Goal: Browse casually: Explore the website without a specific task or goal

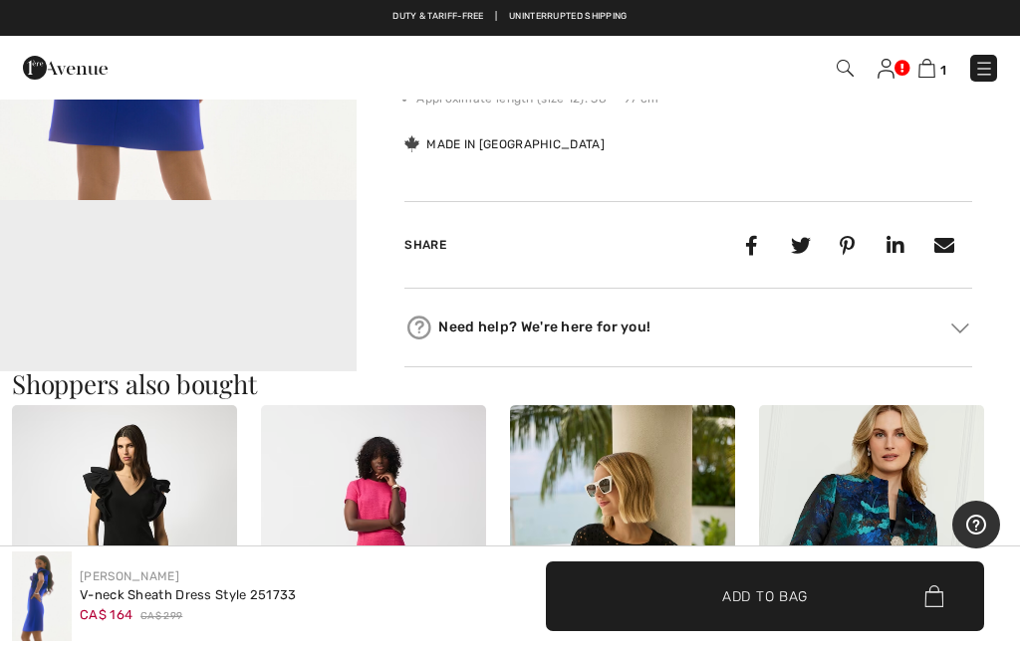
scroll to position [966, 0]
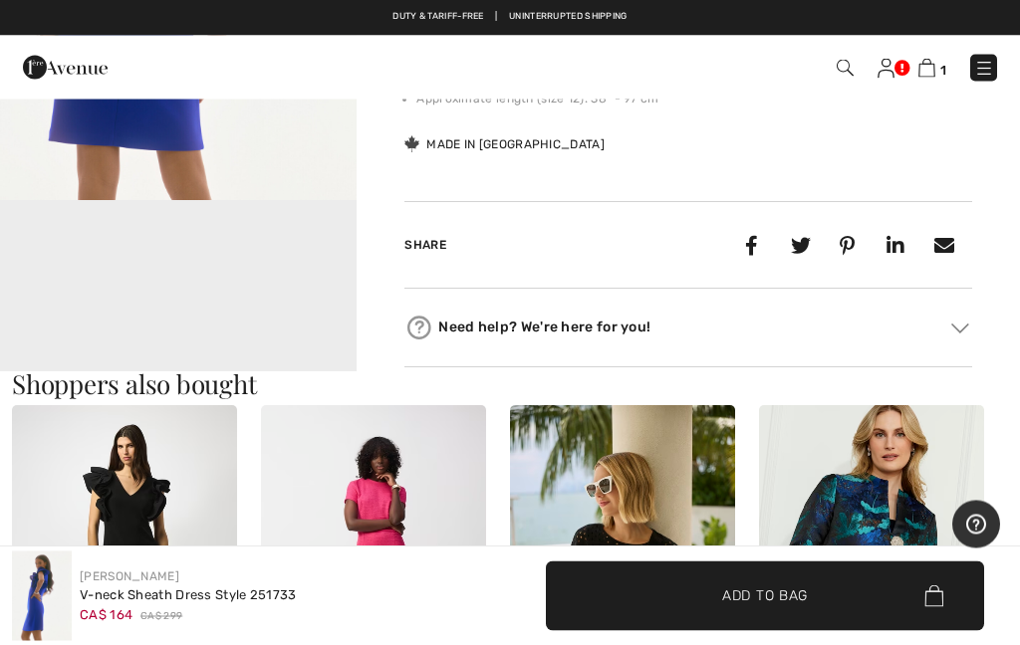
click at [281, 294] on video "Your browser does not support the video tag." at bounding box center [178, 291] width 356 height 178
click at [274, 297] on video "Your browser does not support the video tag." at bounding box center [178, 291] width 356 height 178
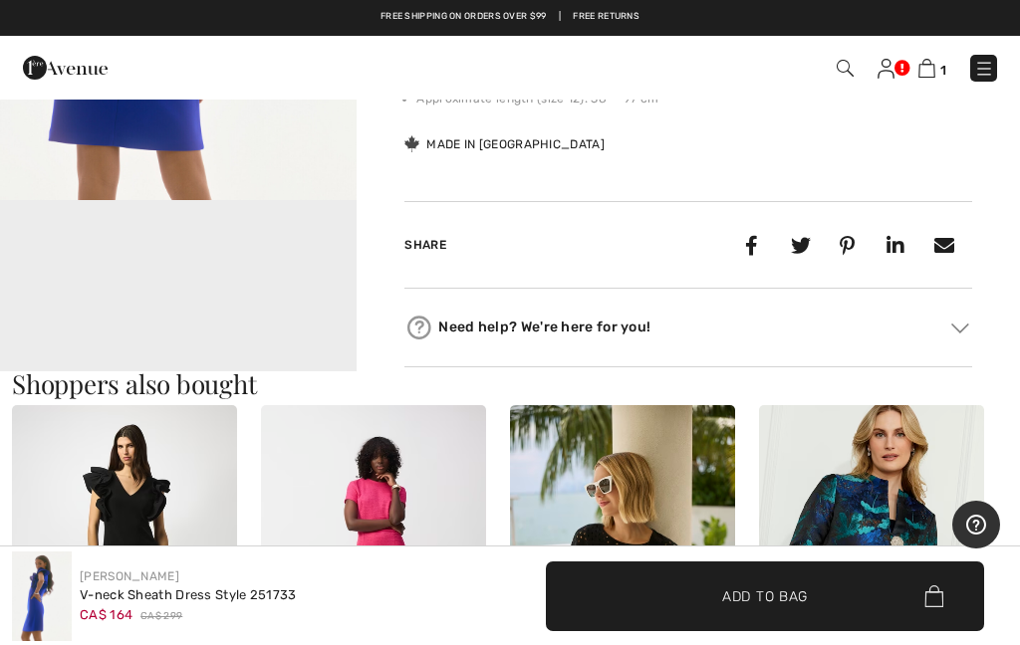
click at [962, 327] on img at bounding box center [960, 328] width 18 height 10
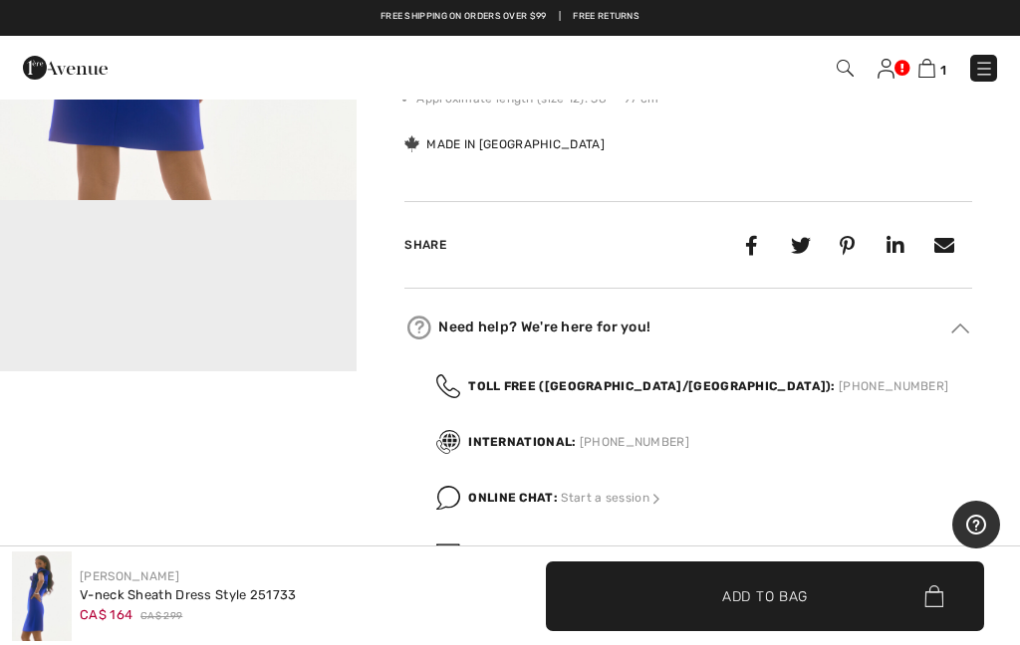
click at [271, 295] on video "Your browser does not support the video tag." at bounding box center [178, 290] width 356 height 178
click at [208, 337] on video "Your browser does not support the video tag." at bounding box center [178, 290] width 356 height 178
click at [192, 328] on video "Your browser does not support the video tag." at bounding box center [178, 290] width 356 height 178
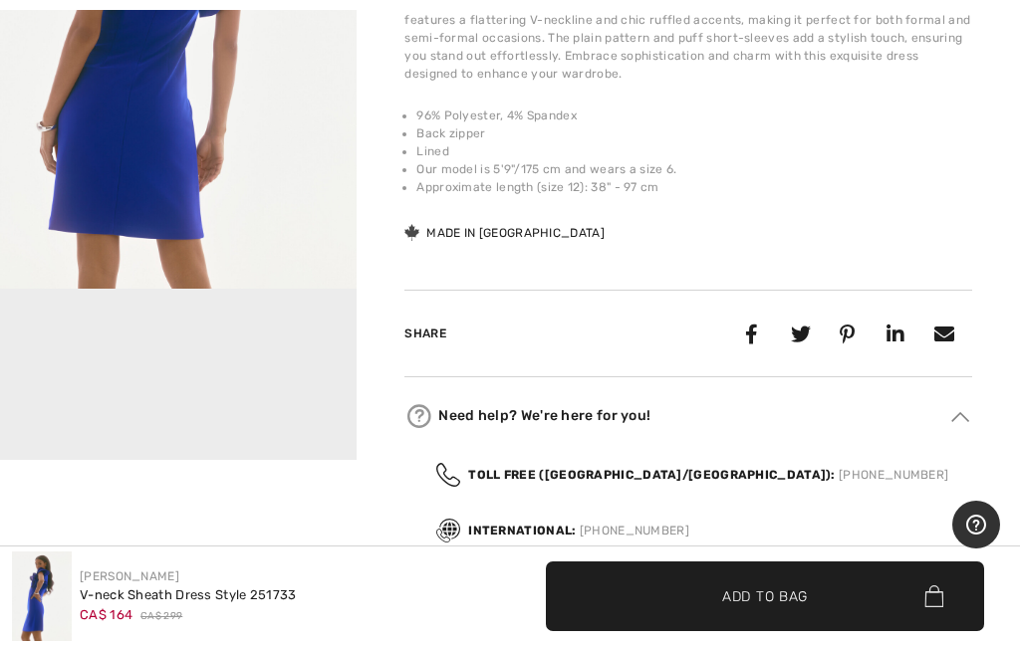
scroll to position [883, 0]
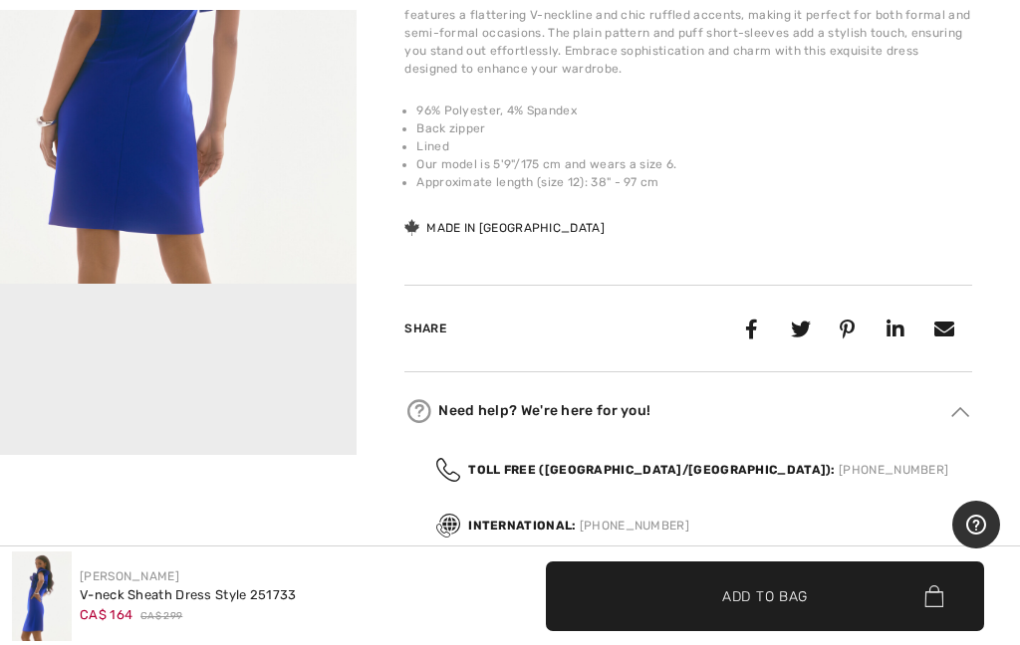
click at [249, 399] on video "Your browser does not support the video tag." at bounding box center [178, 374] width 356 height 178
click at [210, 403] on video "Your browser does not support the video tag." at bounding box center [178, 374] width 356 height 178
click at [215, 400] on video "Your browser does not support the video tag." at bounding box center [178, 374] width 356 height 178
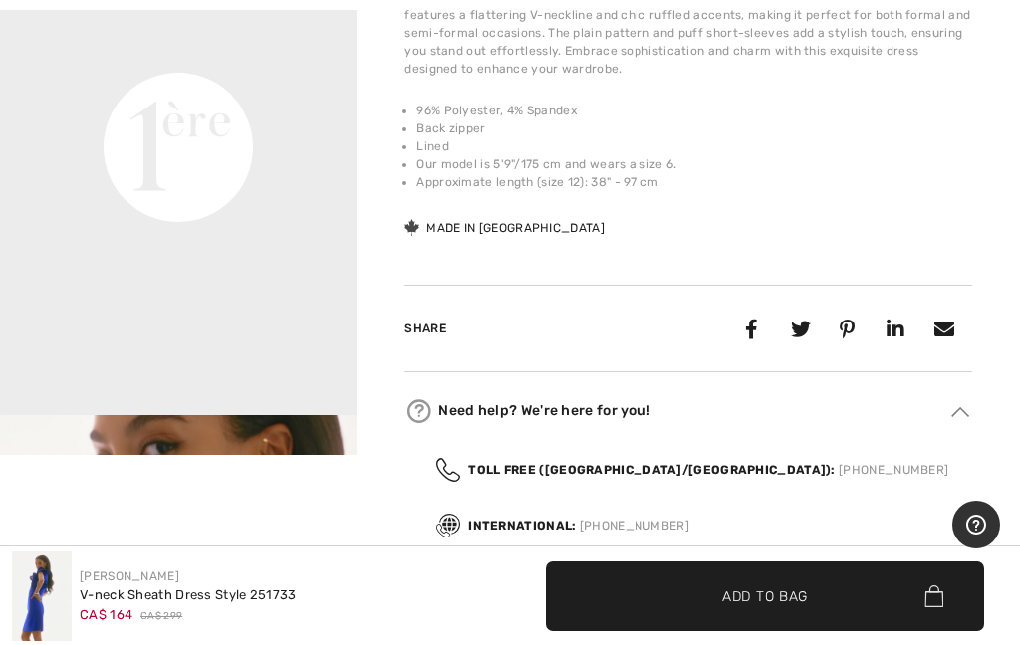
scroll to position [406, 0]
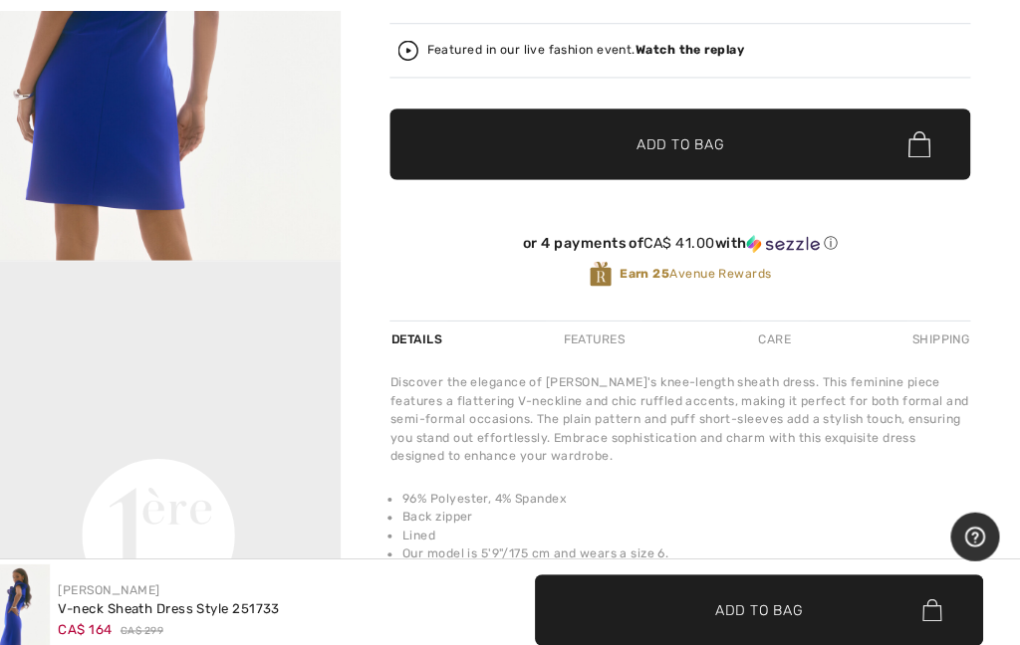
scroll to position [517, 0]
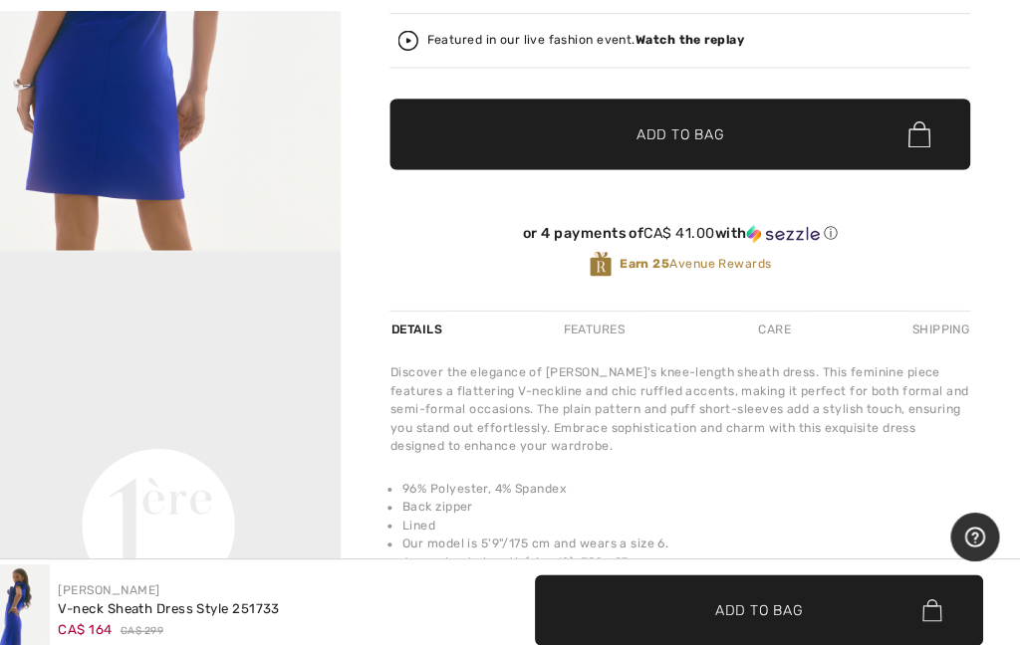
click at [756, 317] on div "Care" at bounding box center [781, 322] width 66 height 36
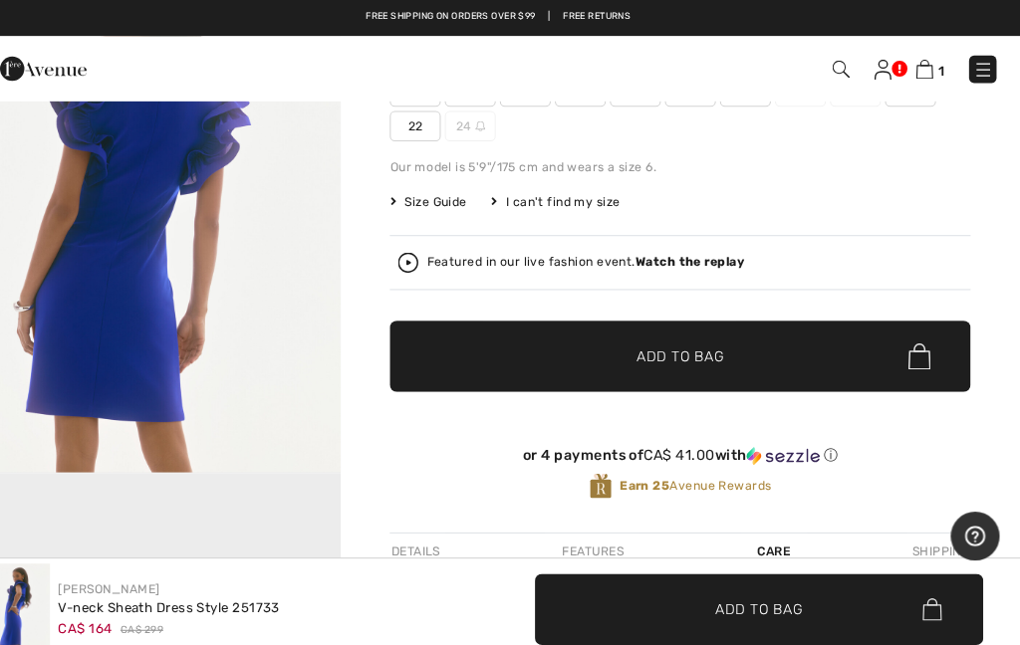
scroll to position [287, 0]
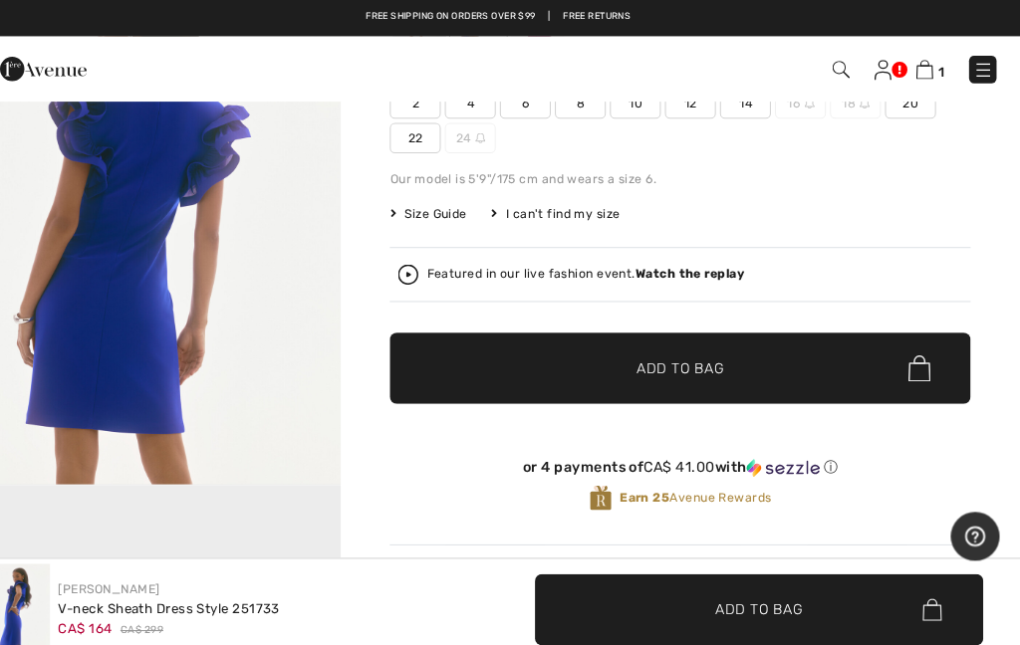
click at [918, 71] on img at bounding box center [926, 68] width 17 height 19
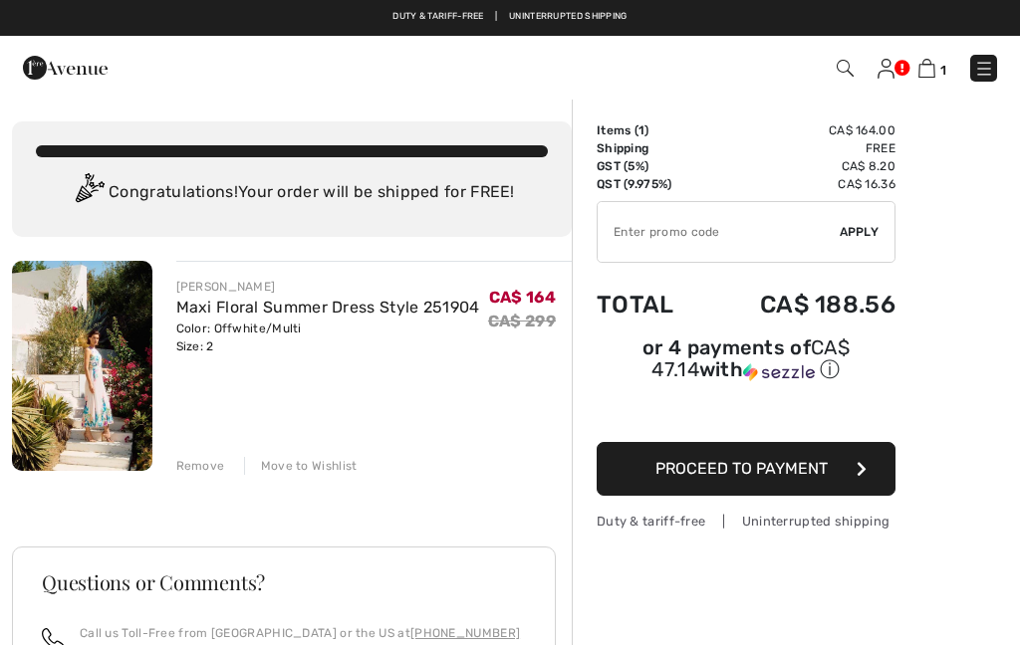
click at [82, 284] on img at bounding box center [82, 366] width 140 height 210
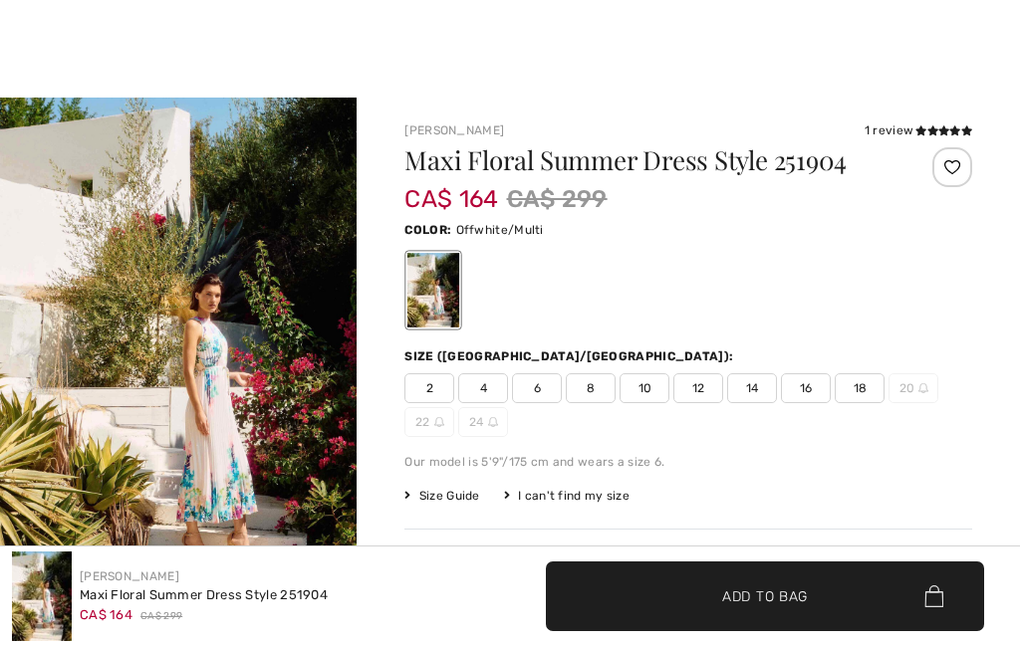
scroll to position [424, 0]
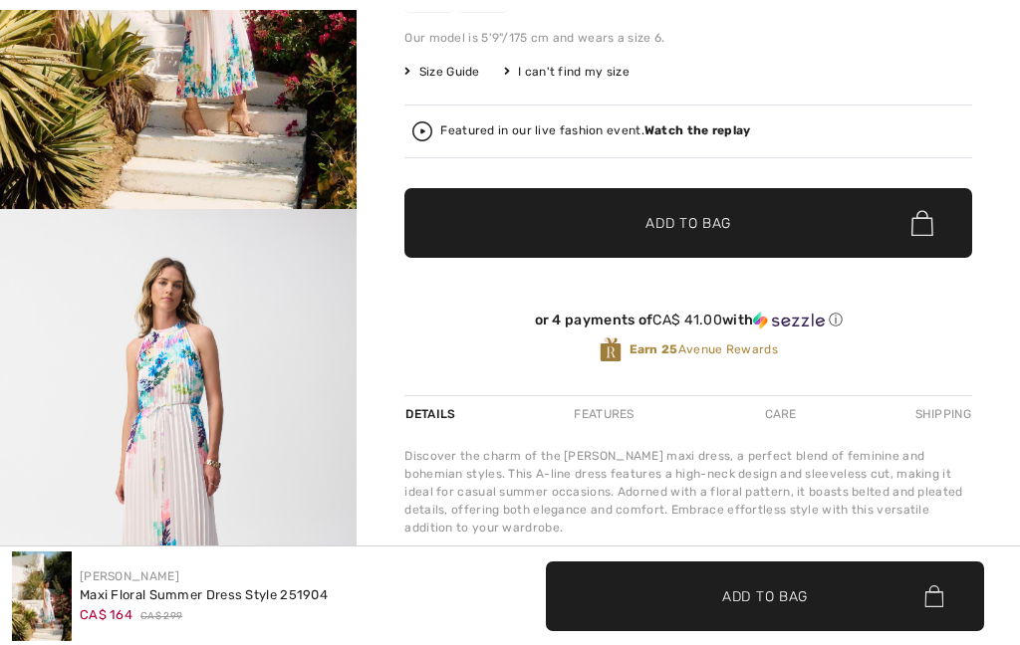
click at [788, 383] on div "or 4 payments of CA$ 41.00 with ⓘ Earn 25 Avenue Rewards" at bounding box center [687, 342] width 567 height 108
click at [783, 408] on div "Care" at bounding box center [781, 414] width 66 height 36
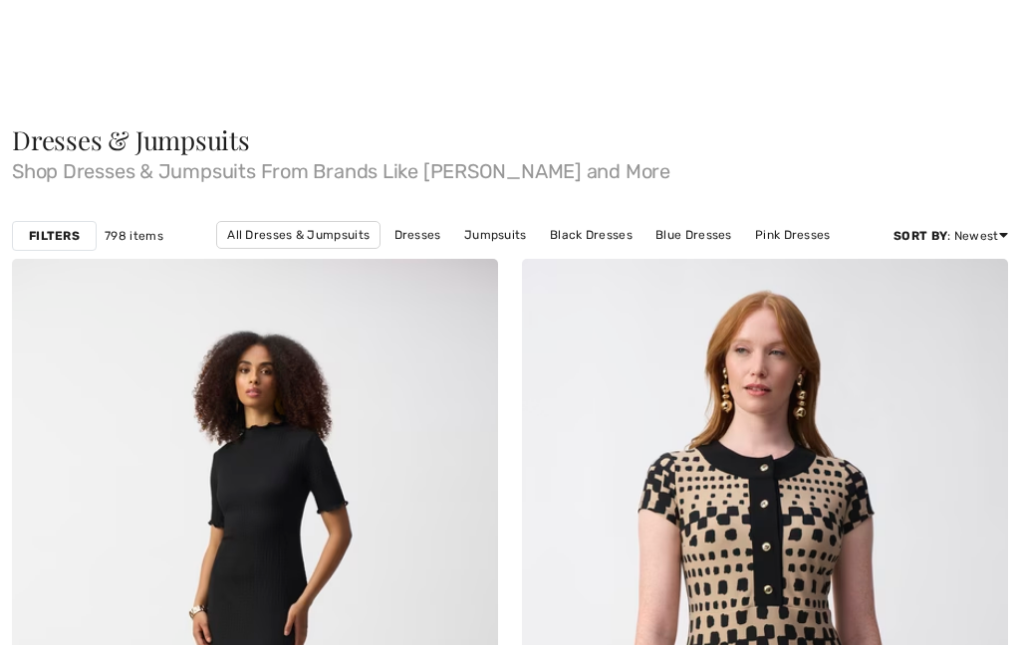
checkbox input "true"
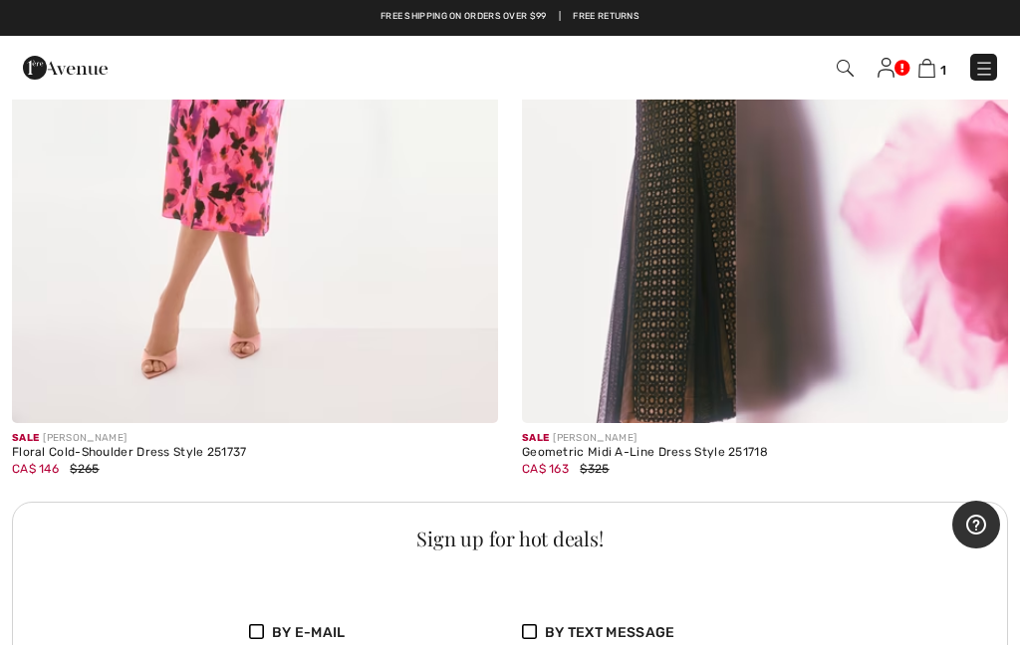
scroll to position [9742, 0]
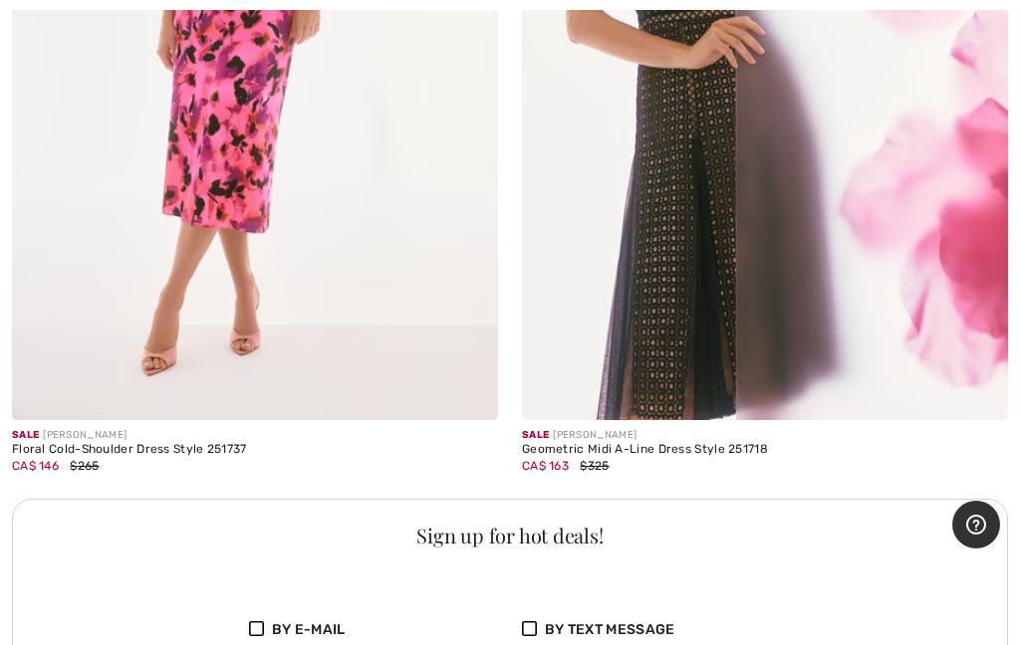
click at [663, 253] on img at bounding box center [765, 55] width 486 height 729
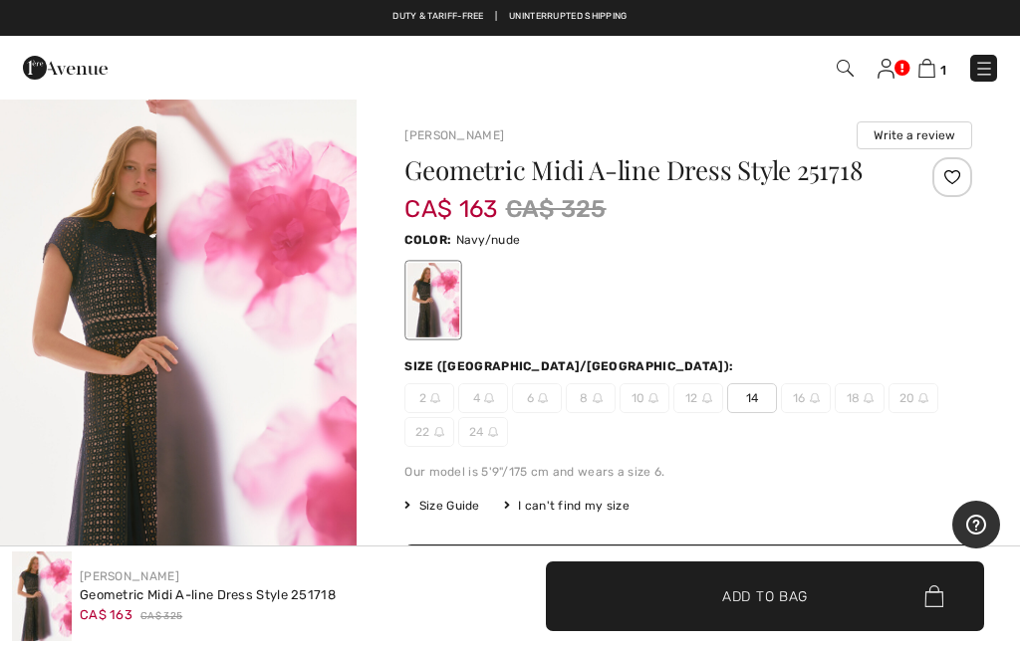
click at [265, 417] on img "1 / 6" at bounding box center [178, 366] width 356 height 536
